Goal: Information Seeking & Learning: Learn about a topic

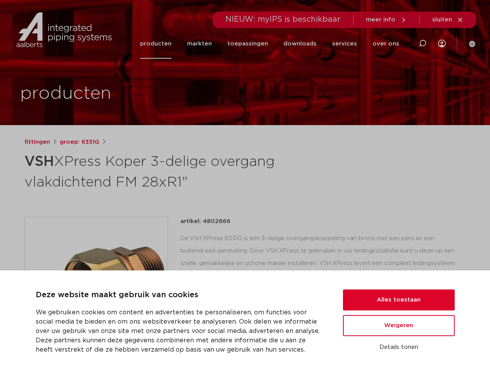
click at [245, 186] on h1 "VSH XPress Koper 3-delige overgang vlakdichtend FM 28xR1"" at bounding box center [170, 171] width 292 height 42
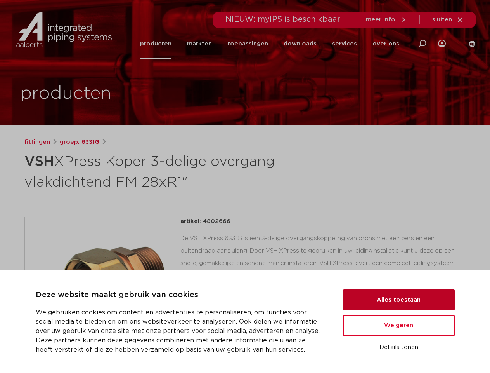
click at [399, 300] on button "Alles toestaan" at bounding box center [399, 299] width 112 height 21
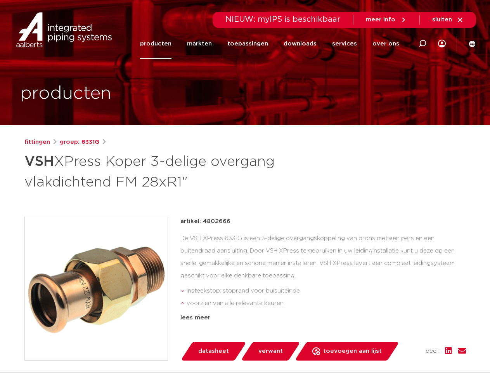
click at [399, 325] on div "artikel: 4802666 De VSH XPress 6331G is een 3-delige overgangskoppeling van bro…" at bounding box center [324, 289] width 286 height 144
click at [399, 347] on div "datasheet verwant toevoegen aan lijst opslaan in my IPS verwijder uit lijst" at bounding box center [327, 351] width 280 height 19
click at [274, 43] on li "toepassingen" at bounding box center [248, 44] width 56 height 30
click at [423, 43] on icon at bounding box center [422, 43] width 9 height 9
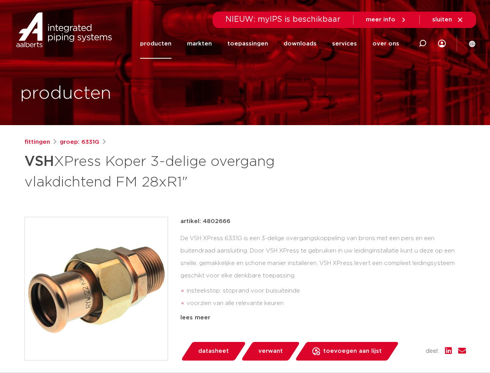
click at [448, 20] on span "sluiten" at bounding box center [443, 20] width 20 height 6
